Goal: Task Accomplishment & Management: Use online tool/utility

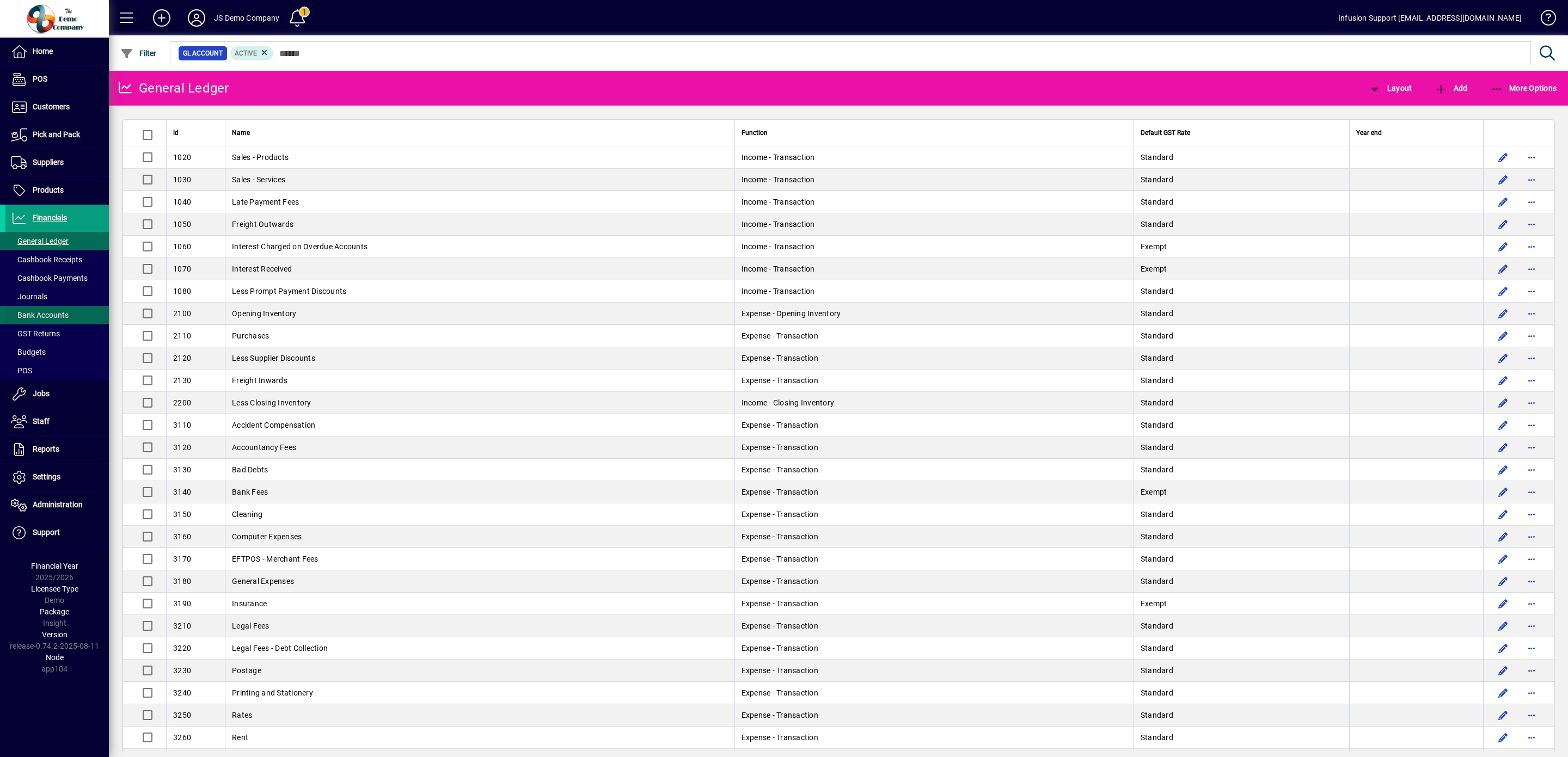
click at [44, 314] on span "Bank Accounts" at bounding box center [40, 315] width 58 height 9
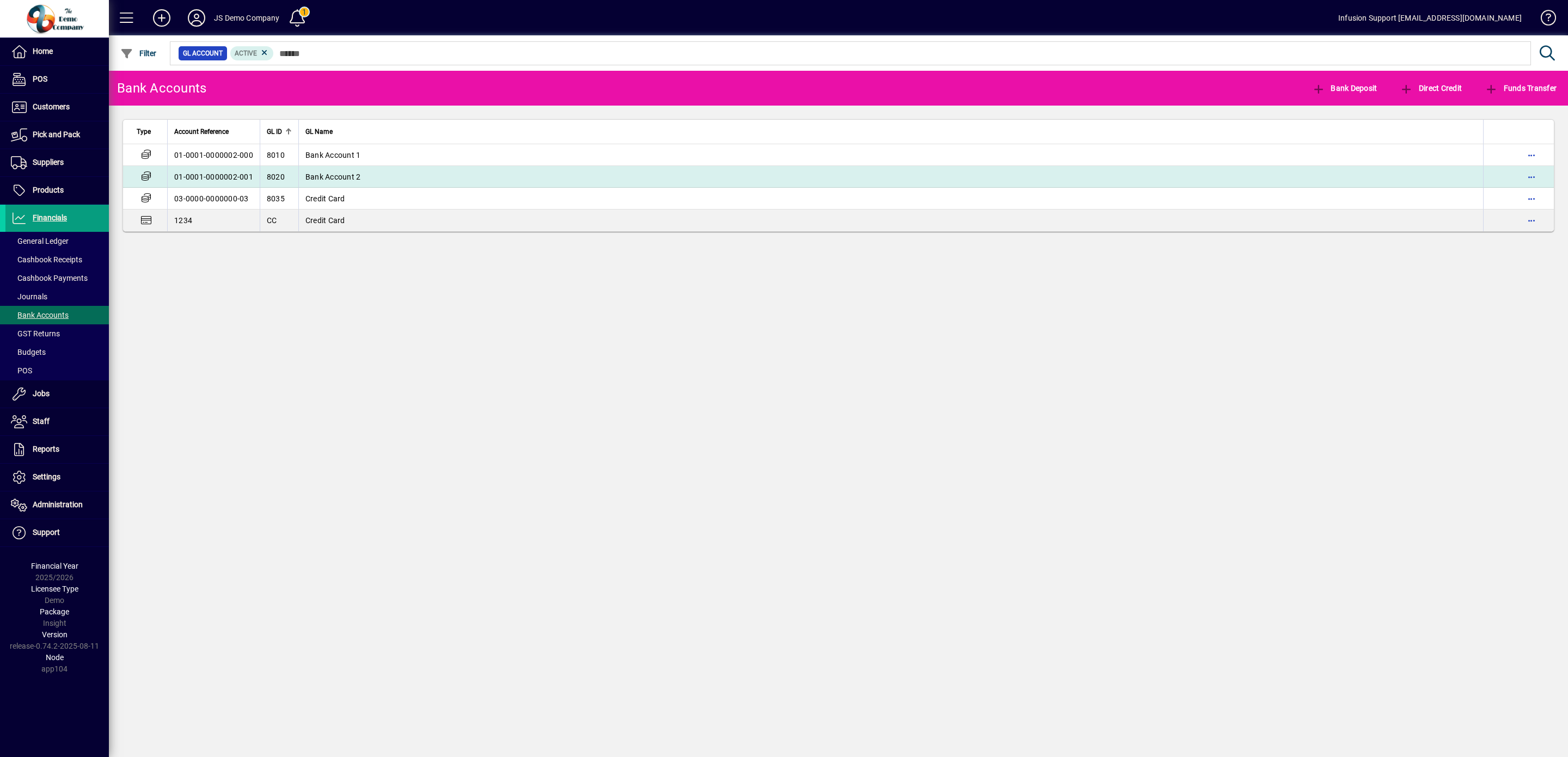
click at [339, 178] on span "Bank Account 2" at bounding box center [333, 177] width 55 height 9
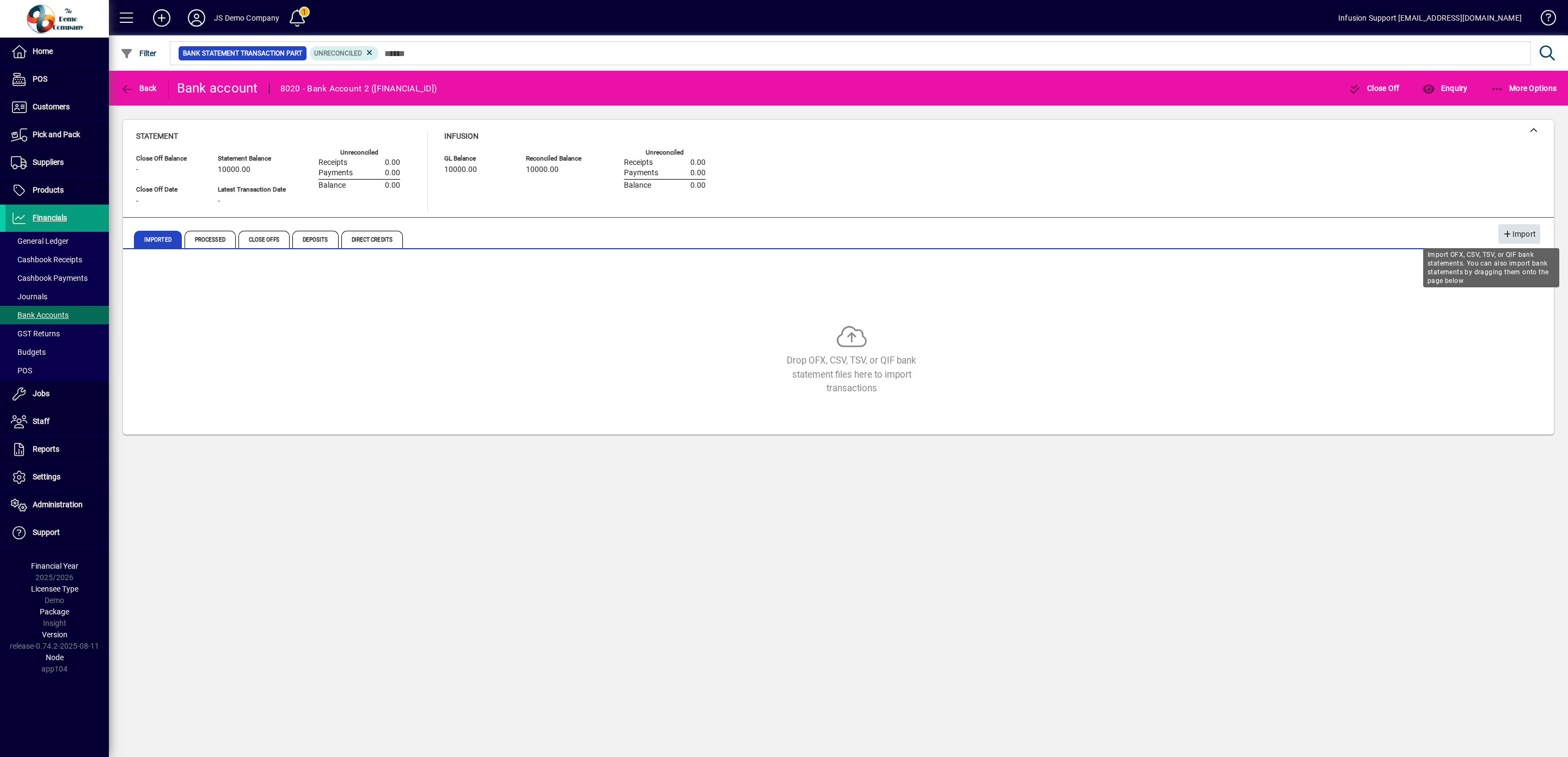
click at [1523, 228] on span "Import" at bounding box center [1519, 234] width 33 height 18
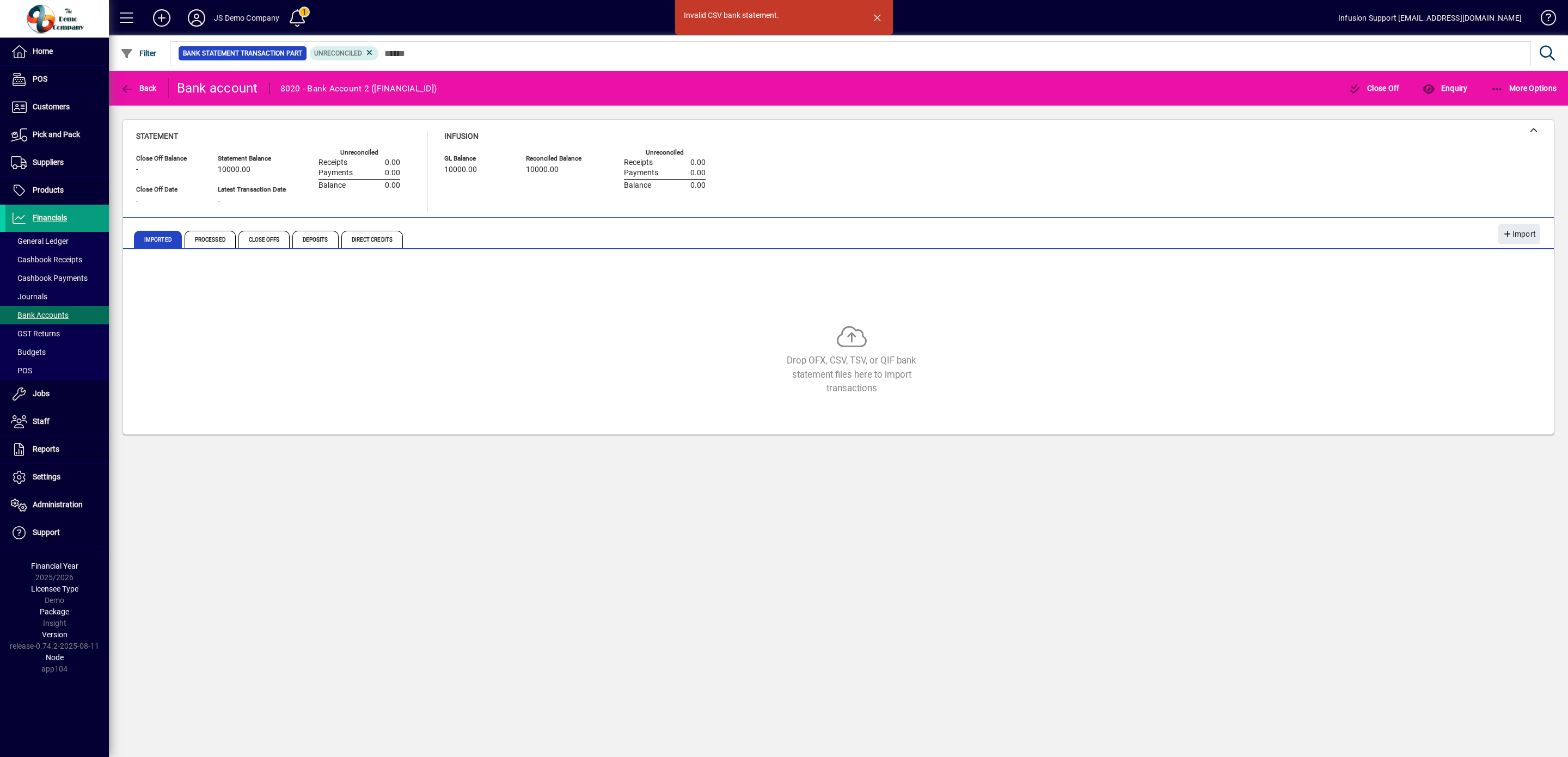
click at [176, 595] on div "Invalid CSV bank statement. Back Bank account 8020 - Bank Account 2 ([FINANCIAL…" at bounding box center [838, 414] width 1459 height 686
click at [1531, 222] on span "button" at bounding box center [1519, 234] width 42 height 26
